Goal: Task Accomplishment & Management: Manage account settings

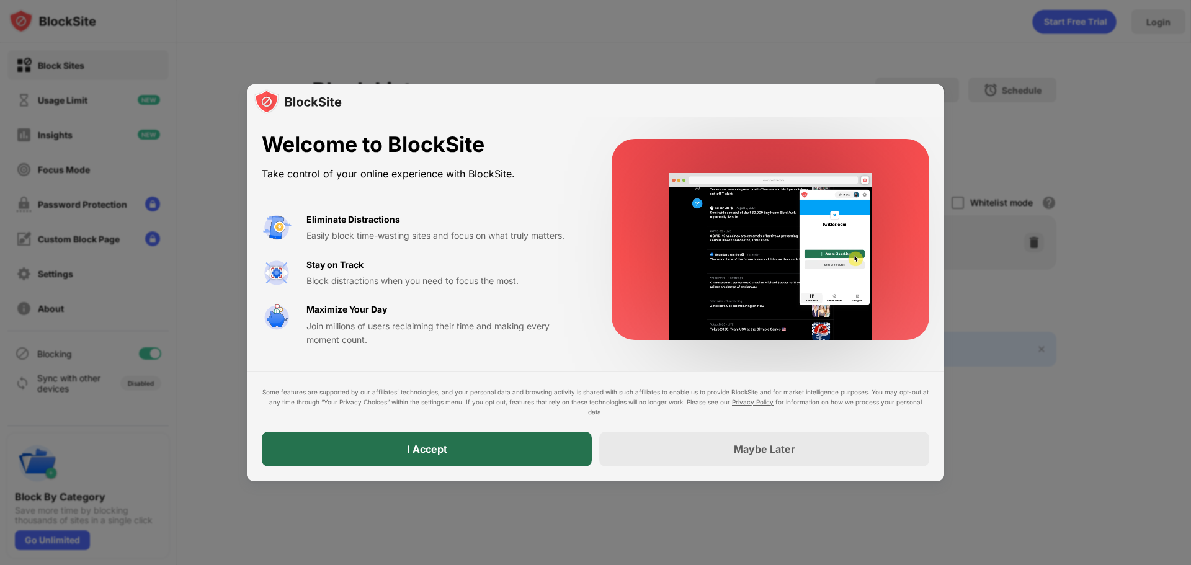
click at [537, 458] on div "I Accept" at bounding box center [427, 449] width 330 height 35
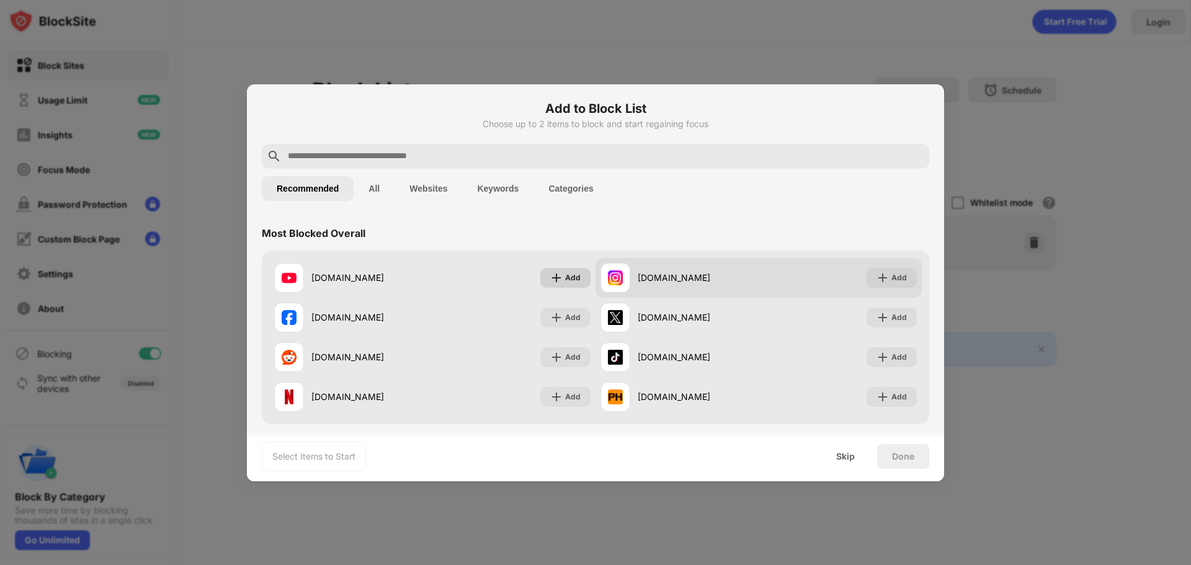
drag, startPoint x: 544, startPoint y: 274, endPoint x: 638, endPoint y: 275, distance: 93.7
click at [545, 274] on div "Add" at bounding box center [565, 278] width 50 height 20
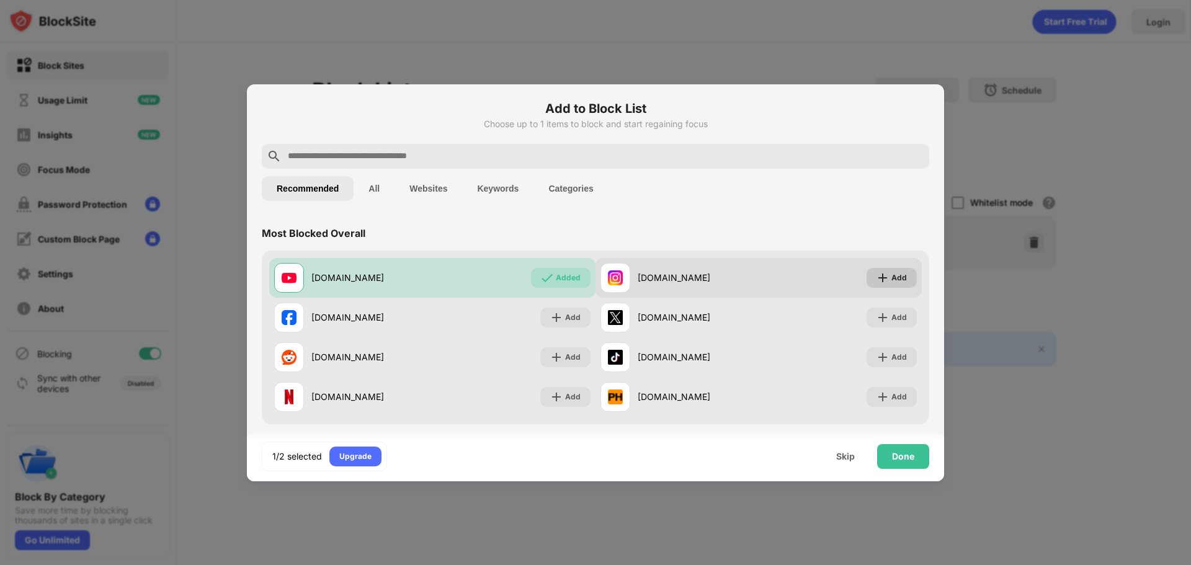
click at [877, 275] on img at bounding box center [883, 278] width 12 height 12
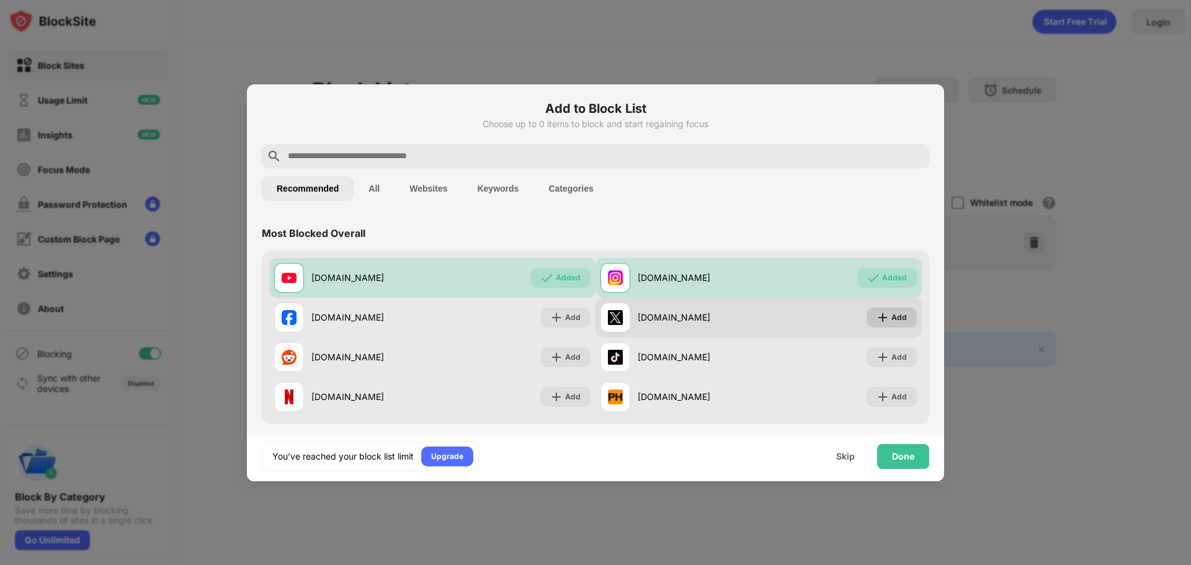
click at [867, 315] on div "Add" at bounding box center [892, 318] width 50 height 20
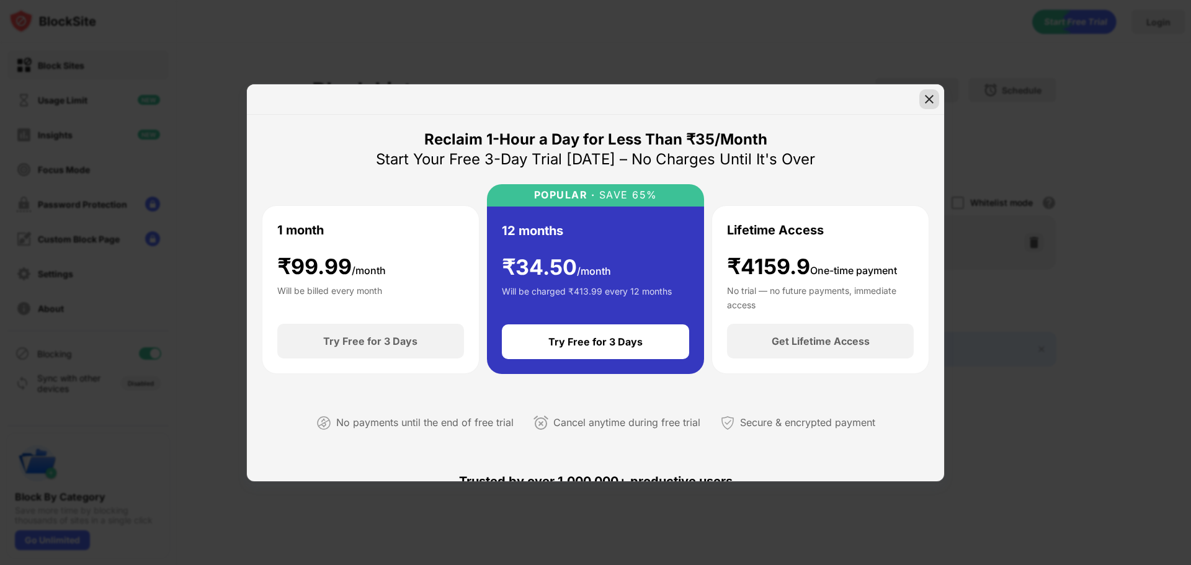
click at [929, 105] on div at bounding box center [930, 99] width 20 height 20
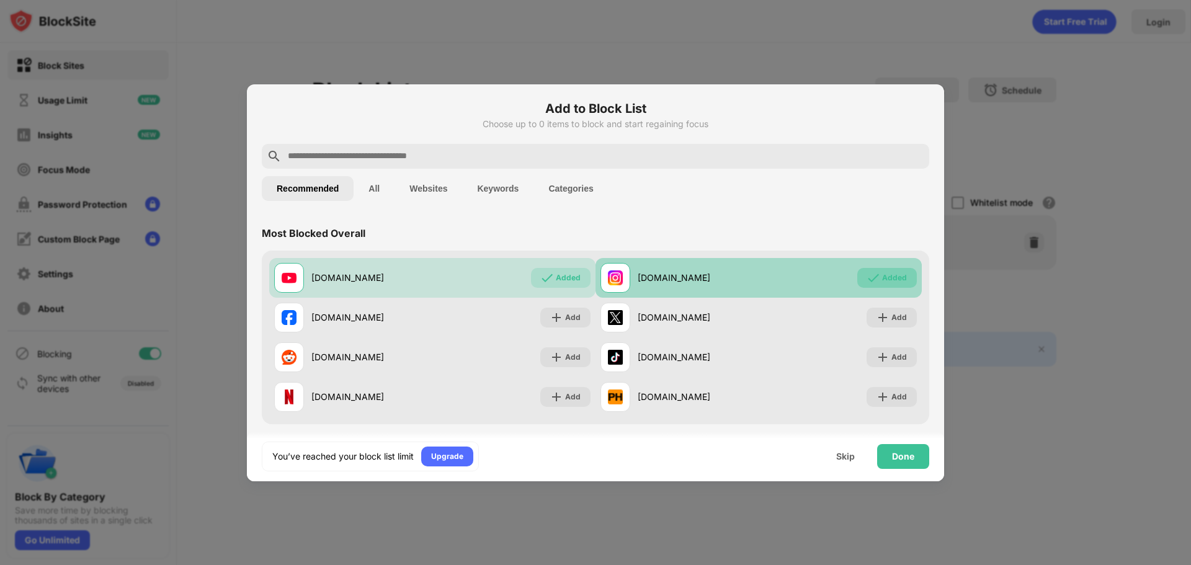
click at [887, 279] on div "Added" at bounding box center [894, 278] width 25 height 12
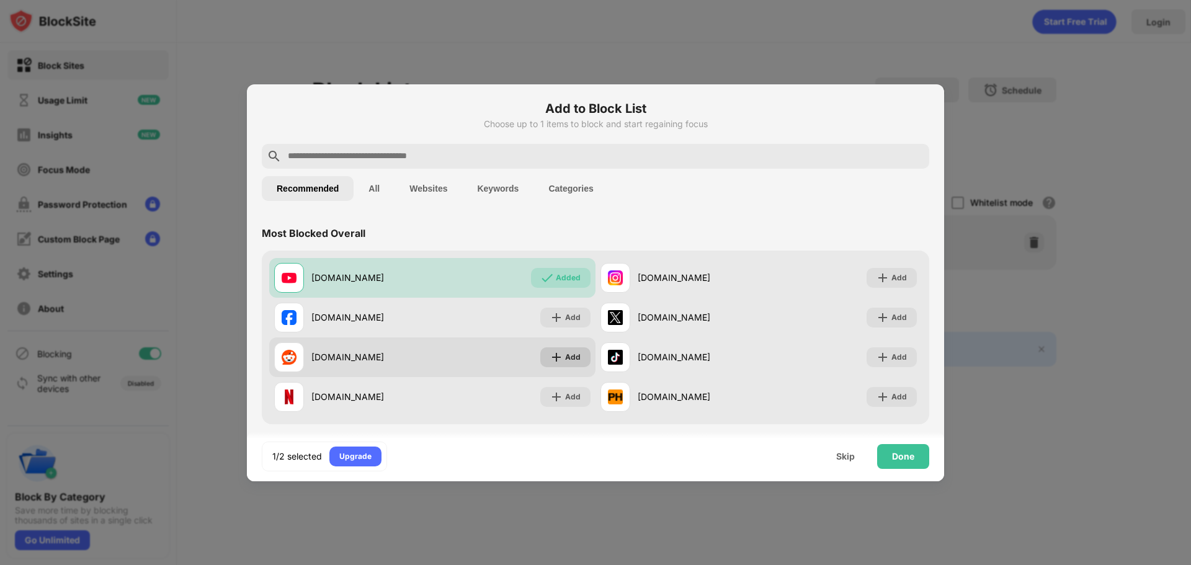
click at [550, 359] on img at bounding box center [556, 357] width 12 height 12
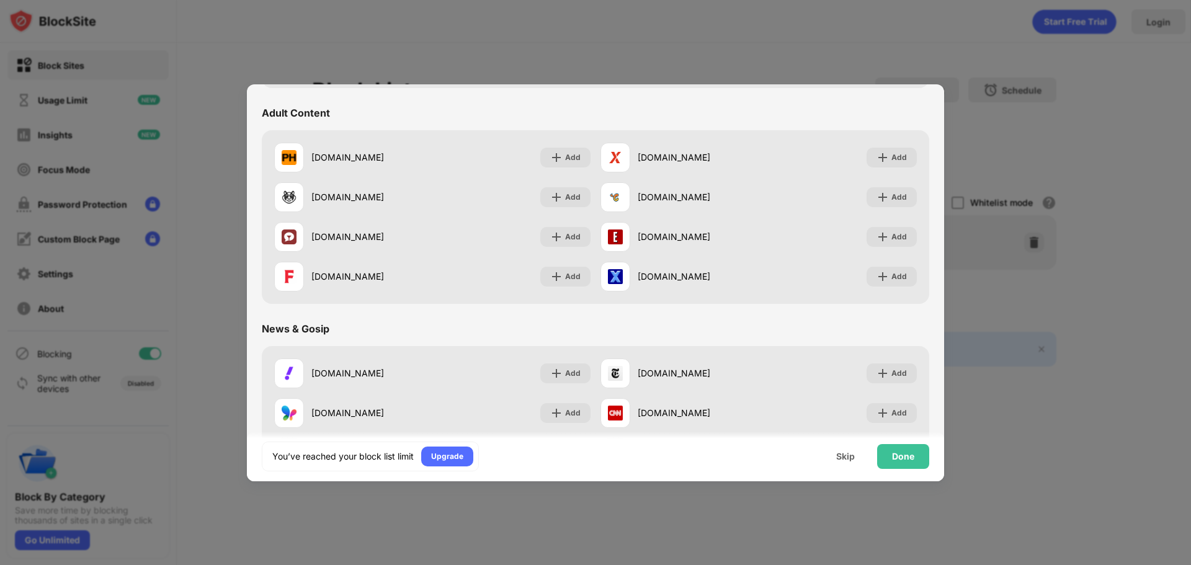
scroll to position [620, 0]
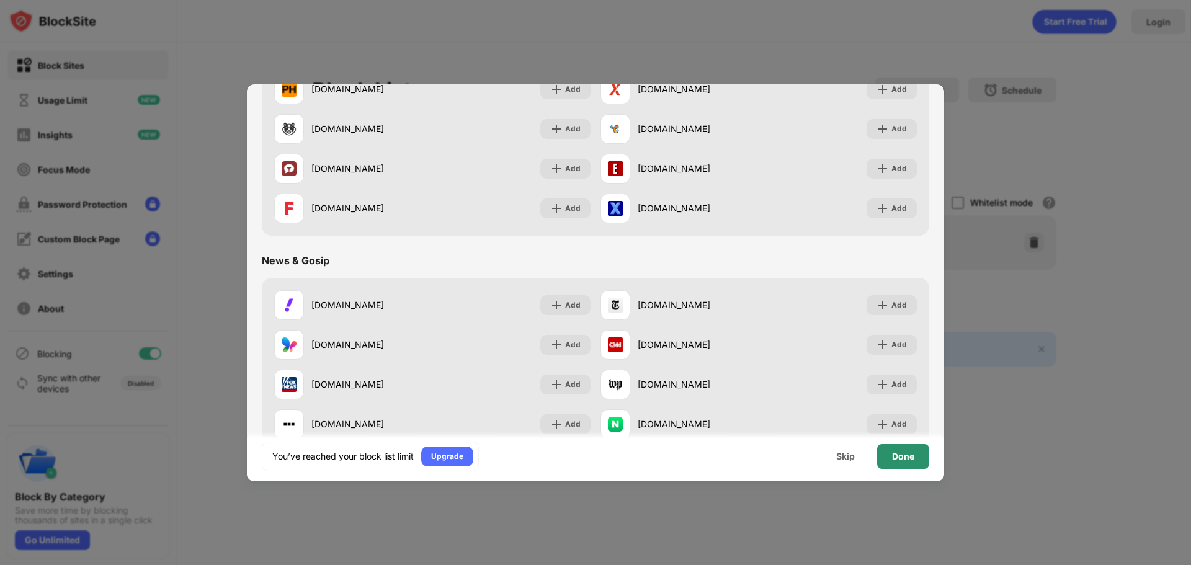
click at [905, 450] on div "Done" at bounding box center [903, 456] width 52 height 25
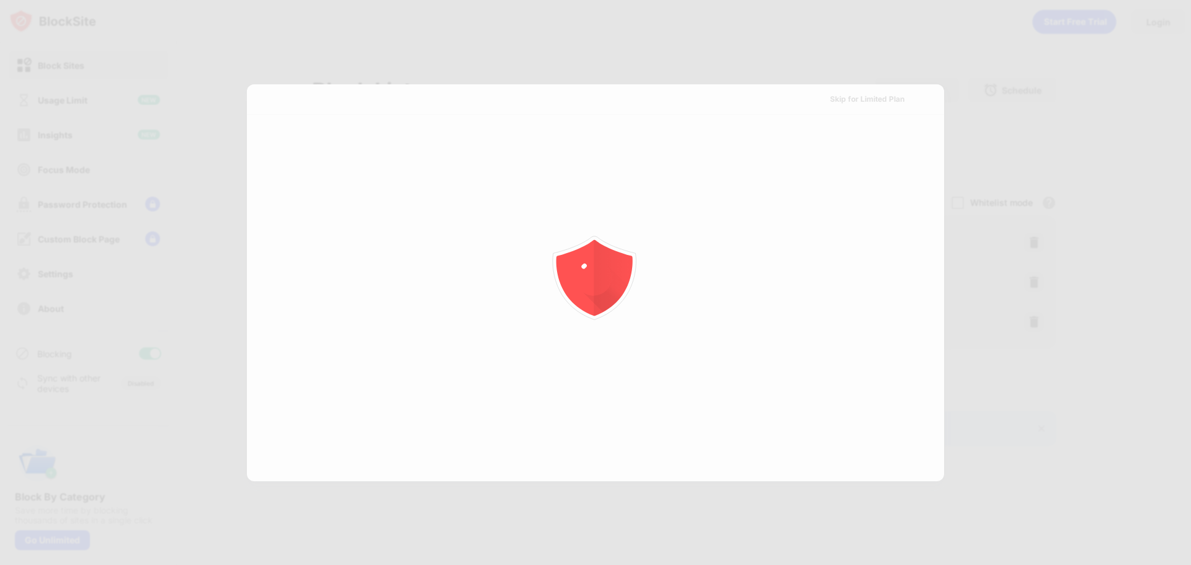
scroll to position [0, 0]
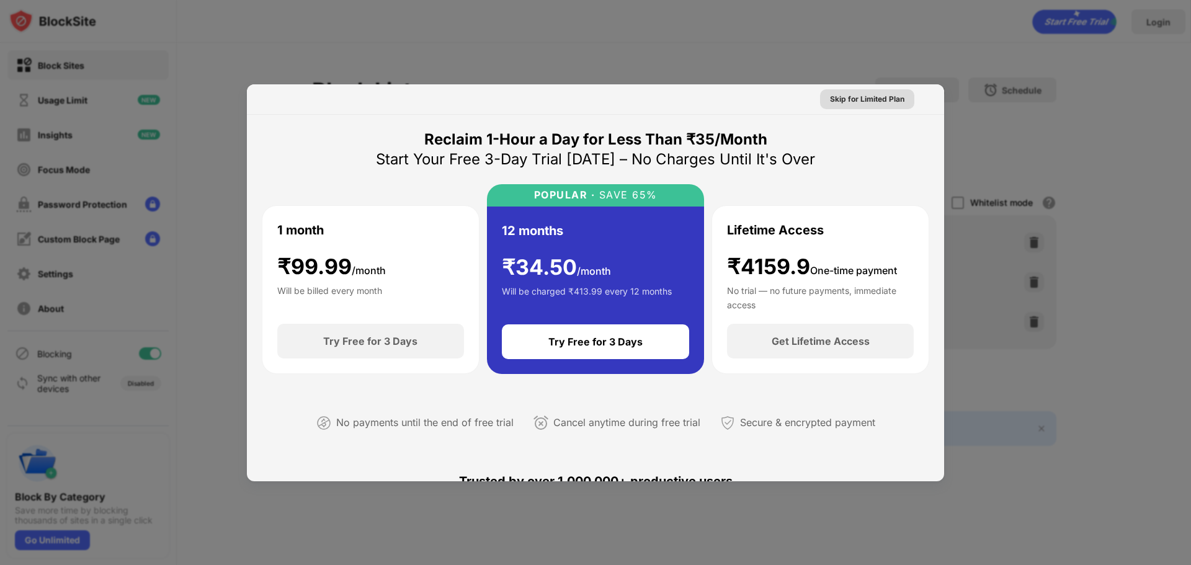
click at [882, 103] on div "Skip for Limited Plan" at bounding box center [867, 99] width 74 height 12
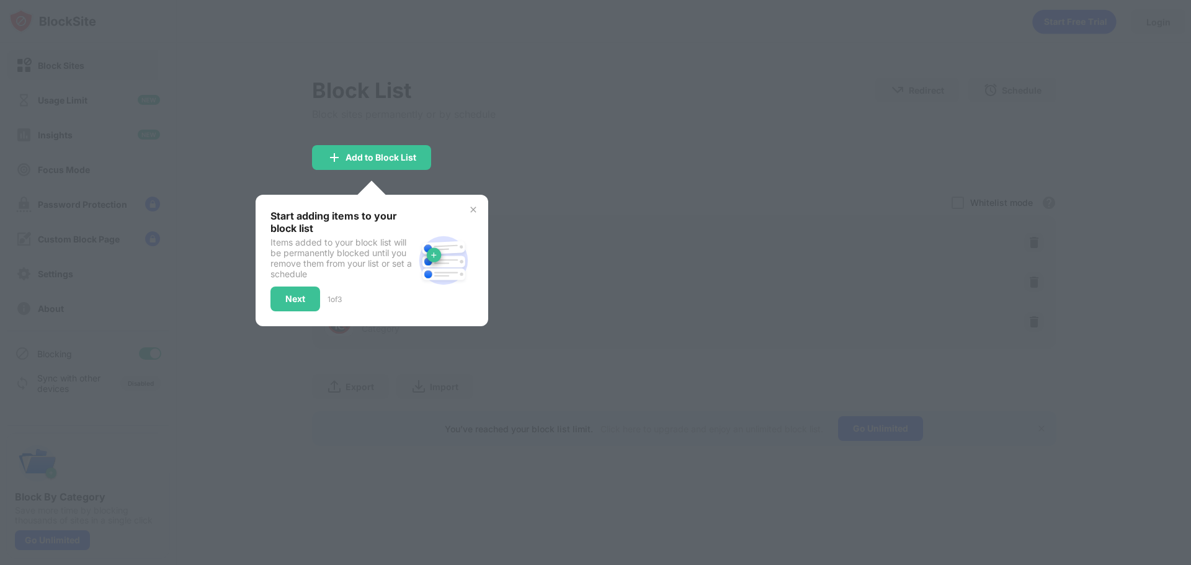
click at [467, 205] on div "Start adding items to your block list Items added to your block list will be pe…" at bounding box center [372, 261] width 233 height 132
click at [470, 208] on img at bounding box center [473, 210] width 10 height 10
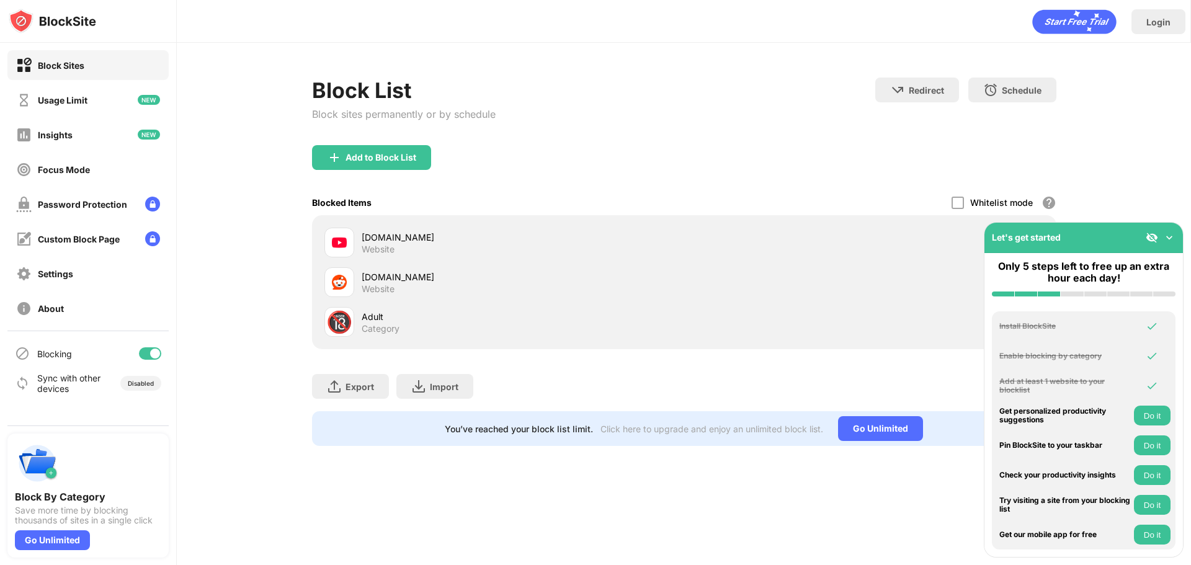
click at [1171, 236] on img at bounding box center [1169, 237] width 12 height 12
